Goal: Navigation & Orientation: Find specific page/section

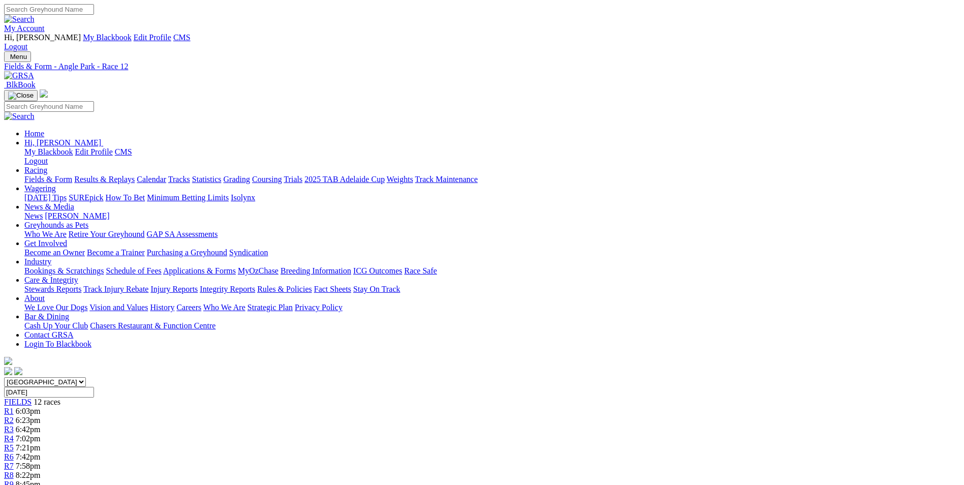
click at [34, 71] on img at bounding box center [19, 75] width 30 height 9
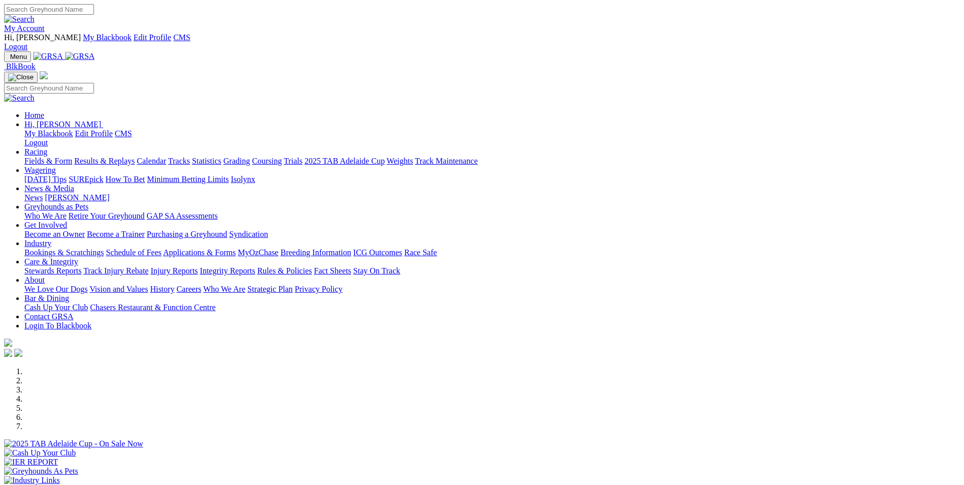
scroll to position [203, 0]
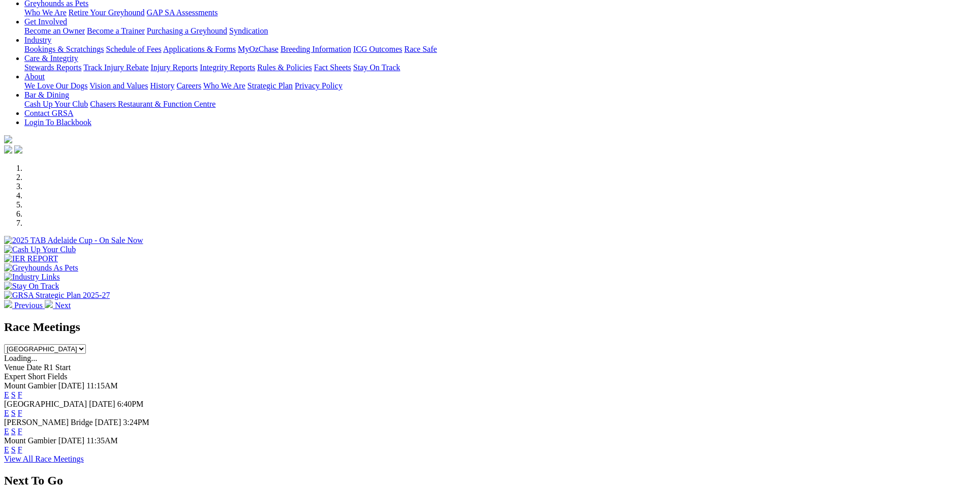
click at [9, 390] on link "E" at bounding box center [6, 394] width 5 height 9
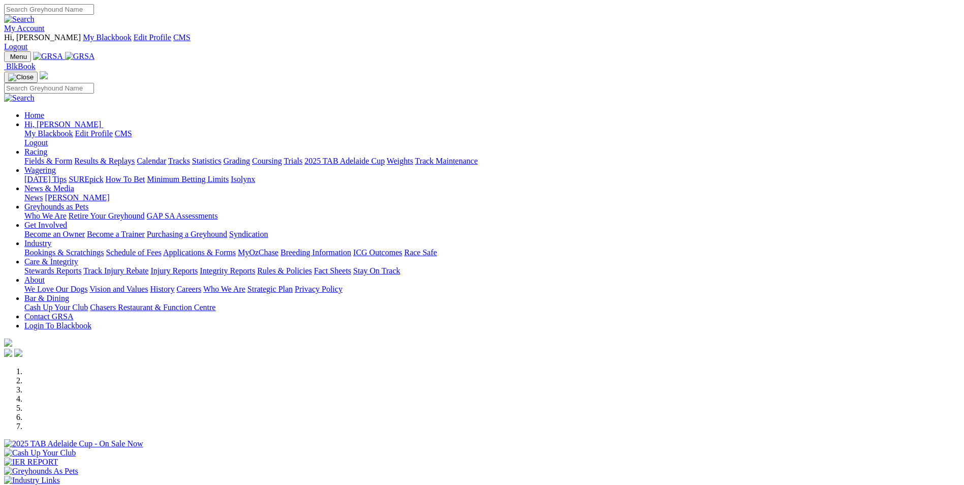
scroll to position [203, 0]
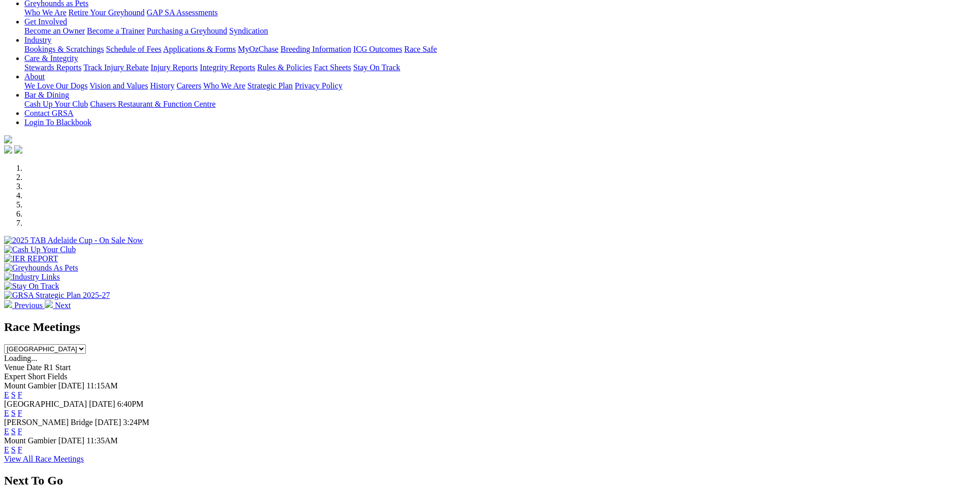
click at [50, 164] on div "Previous Next" at bounding box center [482, 237] width 956 height 146
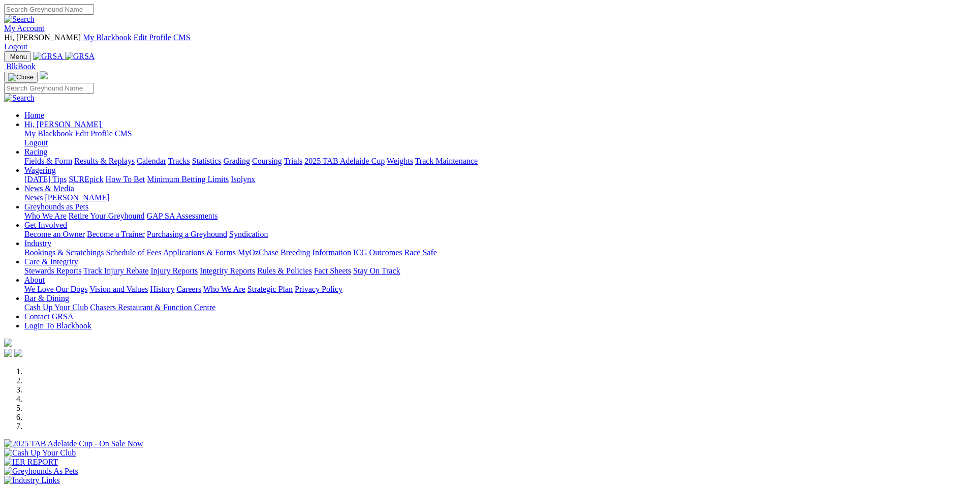
click at [759, 4] on div "My Account Hi, Martyn My Blackbook Edit Profile CMS Logout" at bounding box center [482, 27] width 956 height 47
click at [45, 24] on link "My Account" at bounding box center [24, 28] width 41 height 9
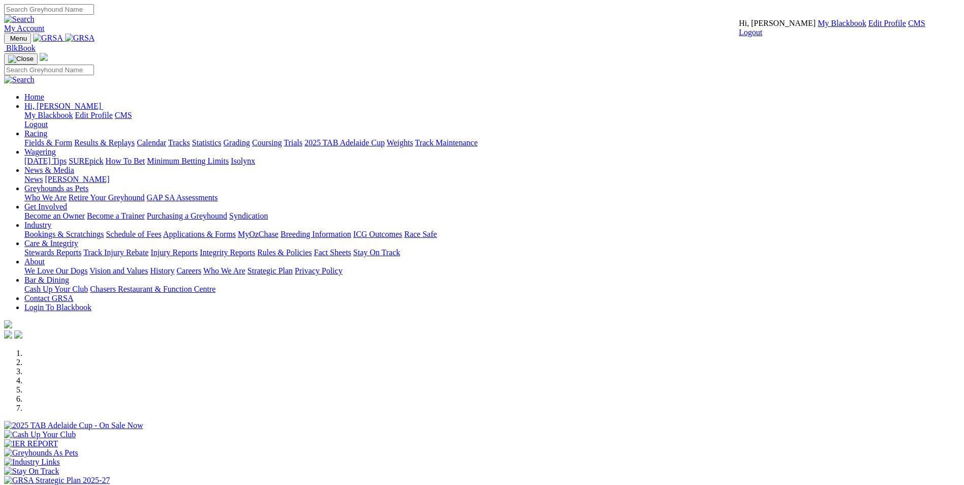
click at [908, 27] on link "CMS" at bounding box center [916, 23] width 17 height 9
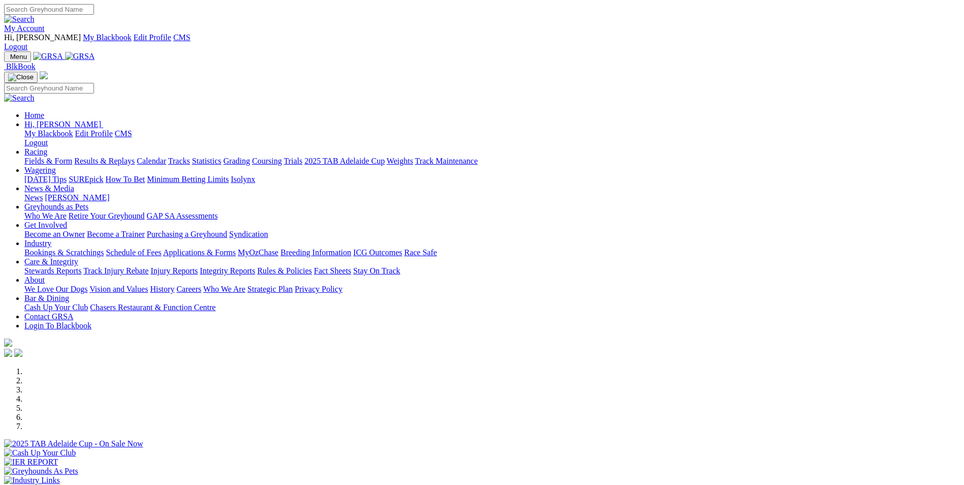
click at [95, 52] on img at bounding box center [80, 56] width 30 height 9
click at [82, 367] on div "Previous Next" at bounding box center [482, 440] width 956 height 146
click at [24, 275] on link "About" at bounding box center [34, 279] width 20 height 9
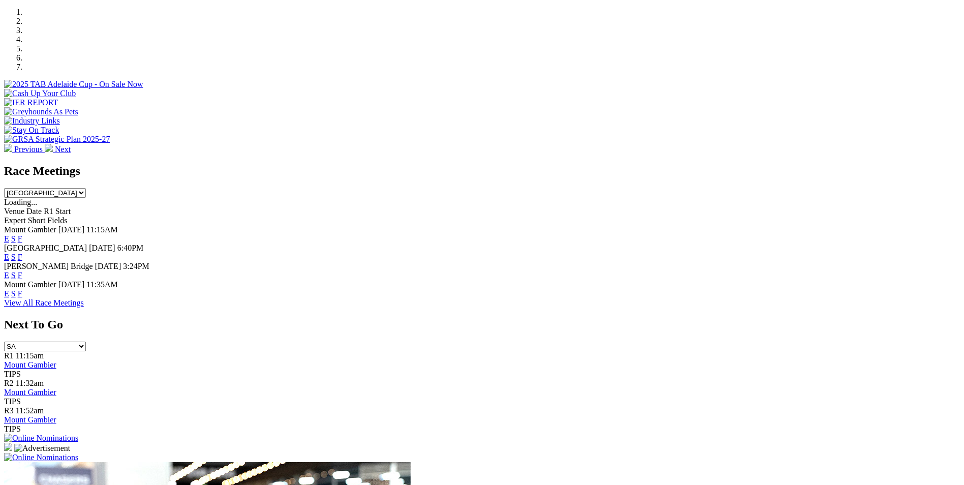
scroll to position [424, 0]
